Goal: Check status: Check status

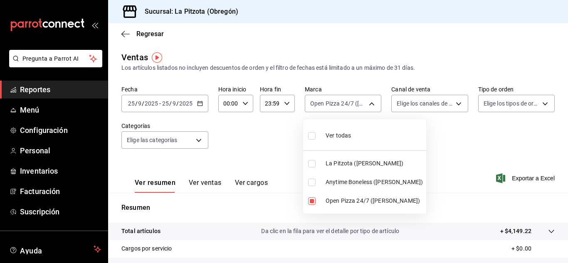
click at [373, 111] on body "Pregunta a Parrot AI Reportes Menú Configuración Personal Inventarios Facturaci…" at bounding box center [284, 131] width 568 height 263
click at [312, 200] on input "checkbox" at bounding box center [311, 201] width 7 height 7
checkbox input "false"
click at [313, 169] on li "La Pitzota ([PERSON_NAME])" at bounding box center [364, 163] width 123 height 19
type input "3722eccf-6cf2-48cd-b838-7de1340e0a71"
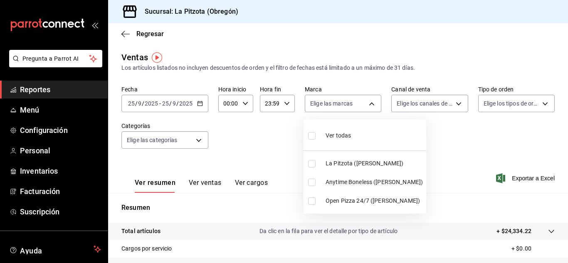
checkbox input "true"
click at [418, 101] on div at bounding box center [284, 131] width 568 height 263
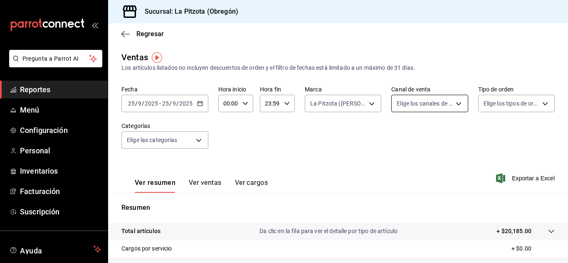
click at [415, 105] on body "Pregunta a Parrot AI Reportes Menú Configuración Personal Inventarios Facturaci…" at bounding box center [284, 131] width 568 height 263
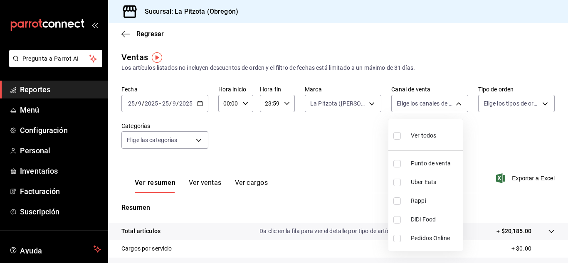
click at [399, 198] on input "checkbox" at bounding box center [396, 201] width 7 height 7
checkbox input "true"
type input "RAPPI"
click at [207, 182] on div at bounding box center [284, 131] width 568 height 263
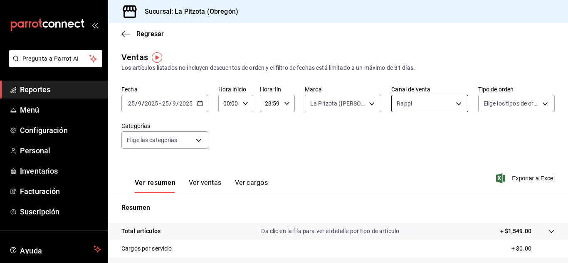
click at [430, 95] on body "Pregunta a Parrot AI Reportes Menú Configuración Personal Inventarios Facturaci…" at bounding box center [284, 131] width 568 height 263
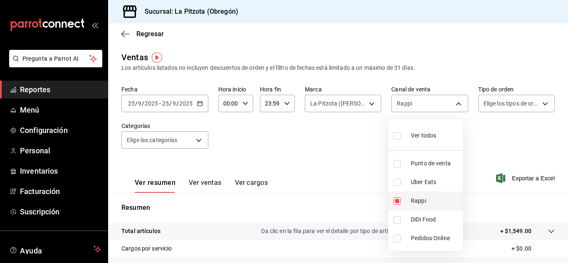
click at [397, 200] on input "checkbox" at bounding box center [396, 201] width 7 height 7
checkbox input "false"
click at [333, 104] on div at bounding box center [284, 131] width 568 height 263
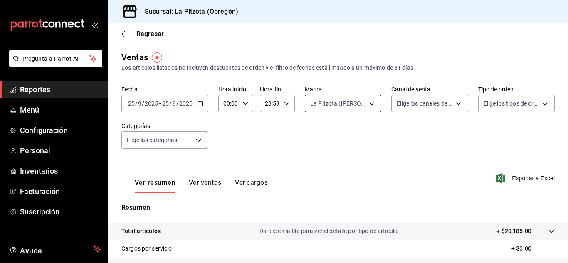
click at [331, 104] on body "Pregunta a Parrot AI Reportes Menú Configuración Personal Inventarios Facturaci…" at bounding box center [284, 131] width 568 height 263
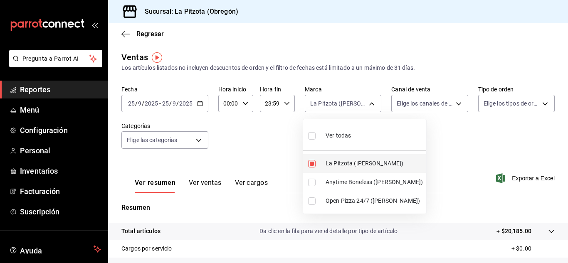
click at [314, 165] on input "checkbox" at bounding box center [311, 163] width 7 height 7
checkbox input "false"
click at [201, 184] on div at bounding box center [284, 131] width 568 height 263
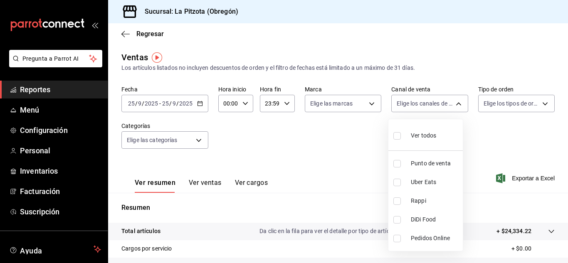
click at [419, 101] on body "Pregunta a Parrot AI Reportes Menú Configuración Personal Inventarios Facturaci…" at bounding box center [284, 131] width 568 height 263
click at [395, 165] on input "checkbox" at bounding box center [396, 163] width 7 height 7
checkbox input "true"
type input "PARROT"
click at [197, 183] on div at bounding box center [284, 131] width 568 height 263
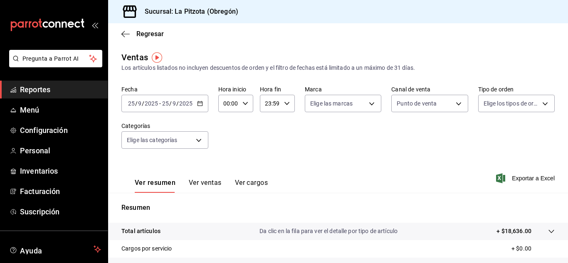
click at [197, 183] on button "Ver ventas" at bounding box center [205, 186] width 33 height 14
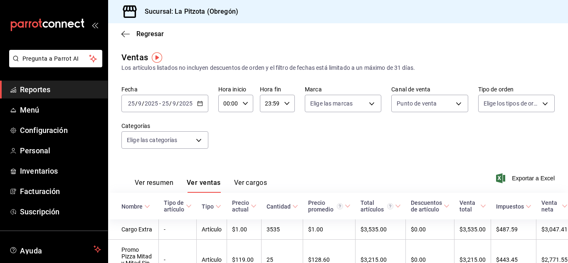
click at [163, 178] on div "Ver resumen Ver ventas Ver cargos" at bounding box center [194, 181] width 146 height 24
click at [157, 181] on button "Ver resumen" at bounding box center [154, 186] width 39 height 14
